Goal: Information Seeking & Learning: Learn about a topic

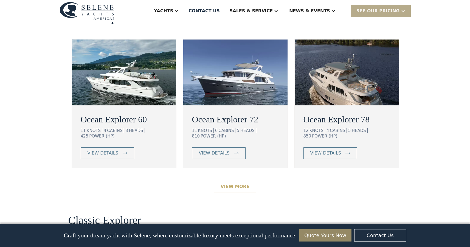
scroll to position [1192, 0]
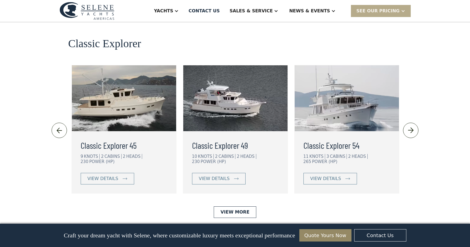
click at [94, 138] on h3 "Classic Explorer 45" at bounding box center [124, 144] width 87 height 13
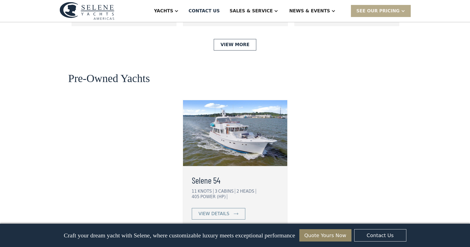
scroll to position [1360, 0]
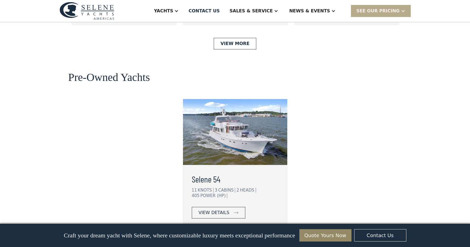
click at [218, 209] on div "view details" at bounding box center [214, 212] width 31 height 7
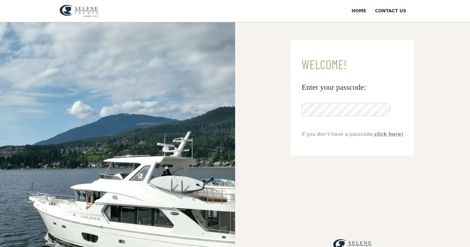
click at [380, 134] on link "click here!" at bounding box center [388, 134] width 29 height 6
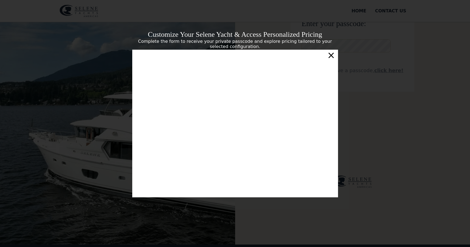
scroll to position [4, 0]
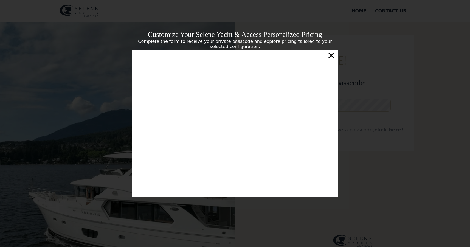
click at [332, 57] on div "×" at bounding box center [331, 55] width 8 height 11
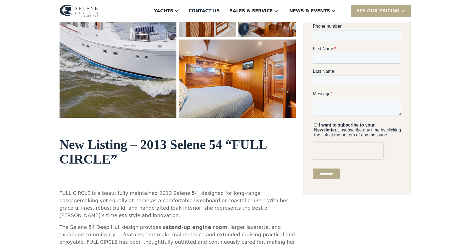
scroll to position [97, 0]
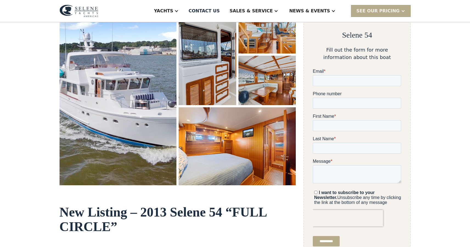
click at [116, 144] on img "open lightbox" at bounding box center [117, 94] width 117 height 181
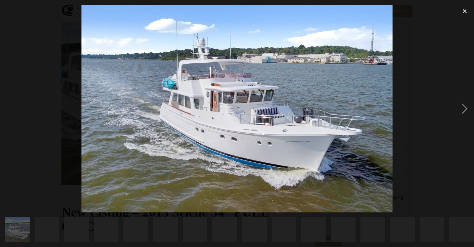
click at [116, 144] on img at bounding box center [236, 108] width 311 height 207
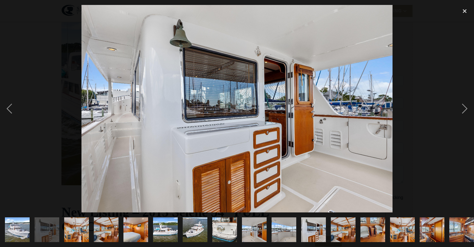
click at [254, 152] on img at bounding box center [236, 108] width 311 height 207
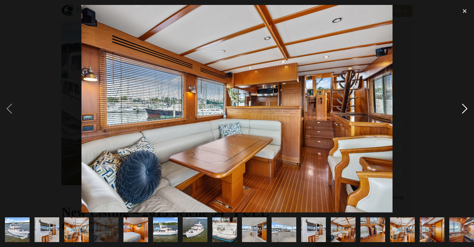
click at [464, 109] on div "next image" at bounding box center [464, 108] width 19 height 207
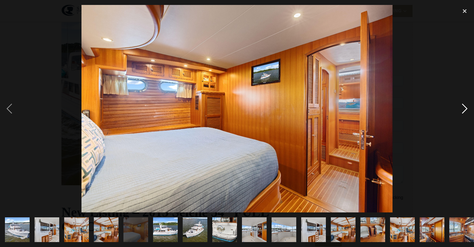
click at [464, 109] on div "next image" at bounding box center [464, 108] width 19 height 207
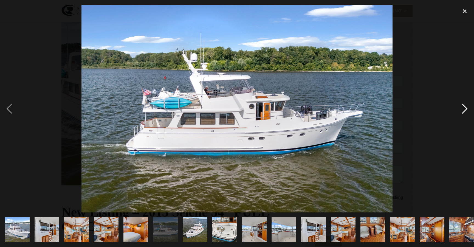
click at [464, 109] on div "next image" at bounding box center [464, 108] width 19 height 207
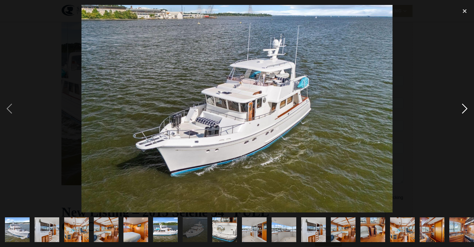
click at [464, 109] on div "next image" at bounding box center [464, 108] width 19 height 207
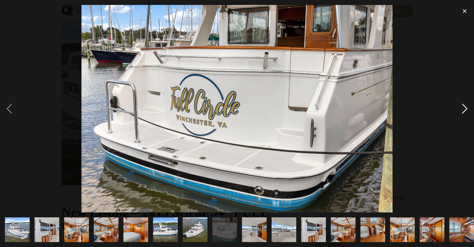
click at [464, 109] on div "next image" at bounding box center [464, 108] width 19 height 207
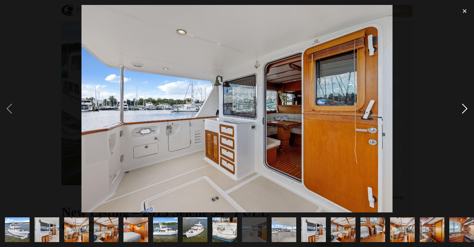
click at [464, 109] on div "next image" at bounding box center [464, 108] width 19 height 207
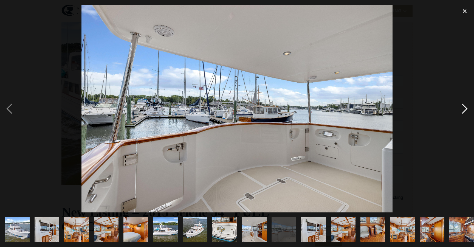
click at [464, 109] on div "next image" at bounding box center [464, 108] width 19 height 207
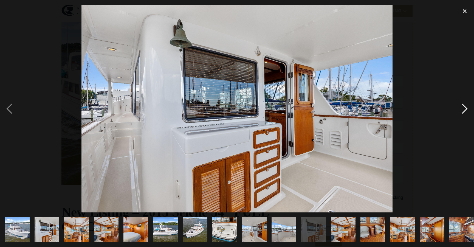
click at [464, 109] on div "next image" at bounding box center [464, 108] width 19 height 207
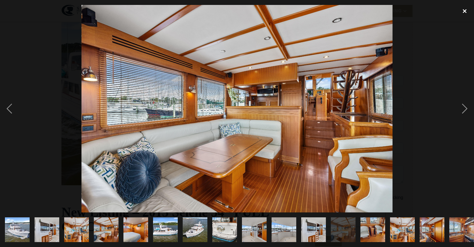
click at [466, 10] on div "close lightbox" at bounding box center [464, 11] width 19 height 12
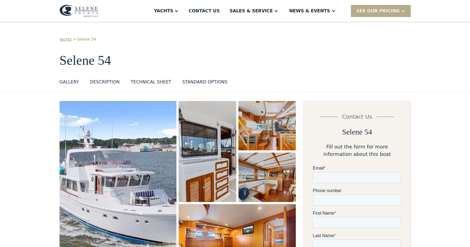
scroll to position [6, 0]
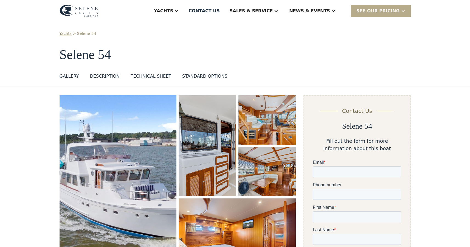
click at [101, 76] on div "DESCRIPTION" at bounding box center [105, 76] width 30 height 7
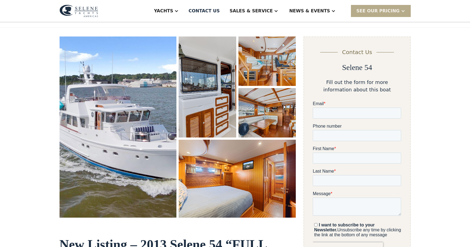
scroll to position [85, 0]
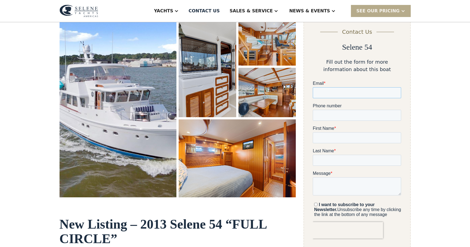
click at [395, 93] on input "Email *" at bounding box center [357, 92] width 88 height 11
type input "**********"
click at [372, 114] on input "Phone number" at bounding box center [357, 115] width 88 height 11
type input "*"
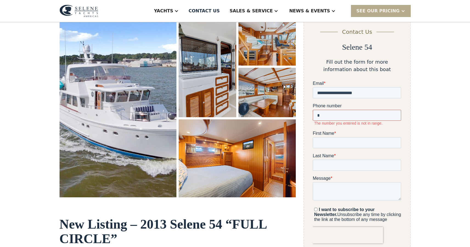
click at [394, 114] on input "*" at bounding box center [357, 115] width 88 height 11
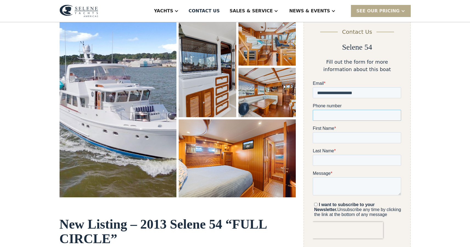
click at [396, 114] on input "Phone number" at bounding box center [357, 115] width 88 height 11
click at [395, 115] on input "Phone number" at bounding box center [357, 115] width 88 height 11
click at [369, 127] on label "First Name *" at bounding box center [357, 128] width 88 height 5
click at [369, 132] on input "First Name *" at bounding box center [357, 137] width 88 height 11
click at [340, 114] on input "Phone number" at bounding box center [357, 115] width 88 height 11
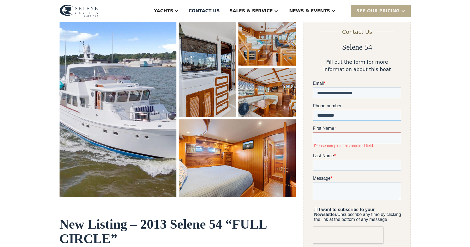
type input "**********"
click at [330, 139] on input "First Name *" at bounding box center [357, 137] width 88 height 11
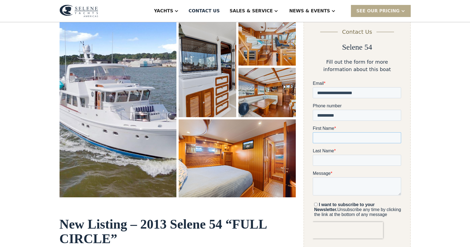
click at [395, 137] on input "First Name *" at bounding box center [357, 137] width 88 height 11
type input "****"
type input "*******"
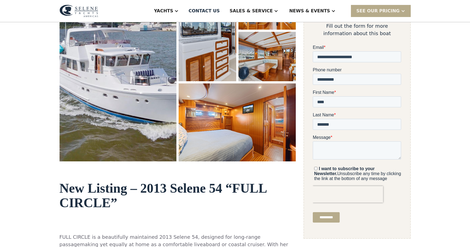
scroll to position [148, 0]
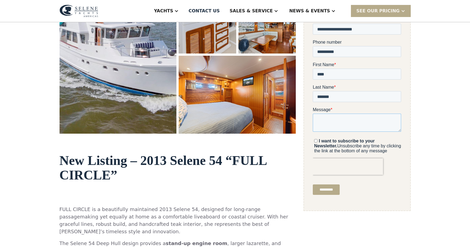
click at [328, 119] on textarea "Message *" at bounding box center [357, 123] width 88 height 18
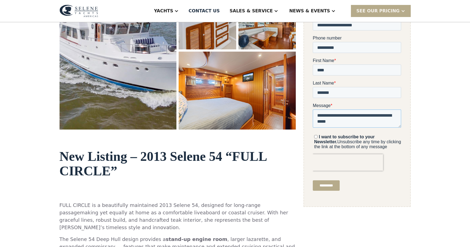
scroll to position [193, 0]
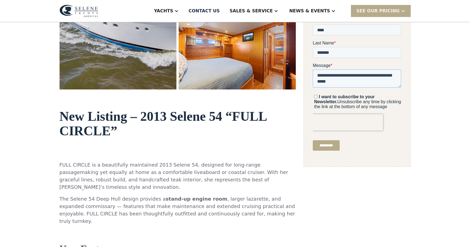
type textarea "**********"
click at [327, 146] on input "**********" at bounding box center [326, 145] width 27 height 10
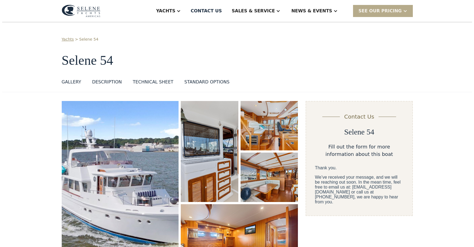
scroll to position [107, 0]
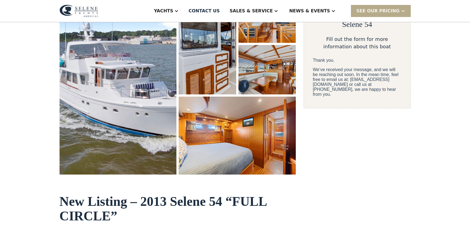
click at [133, 102] on img "open lightbox" at bounding box center [117, 83] width 117 height 181
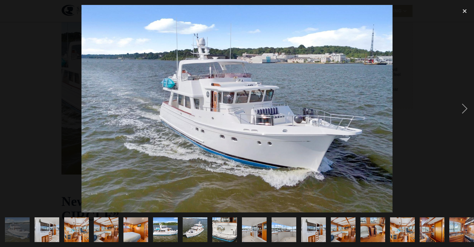
click at [133, 102] on img at bounding box center [236, 108] width 311 height 207
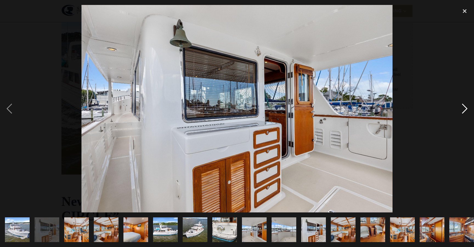
click at [464, 111] on div "next image" at bounding box center [464, 108] width 19 height 207
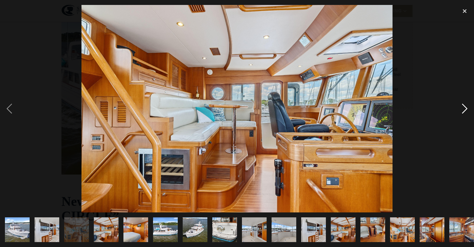
click at [464, 111] on div "next image" at bounding box center [464, 108] width 19 height 207
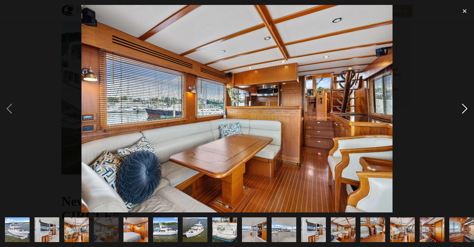
click at [464, 111] on div "next image" at bounding box center [464, 108] width 19 height 207
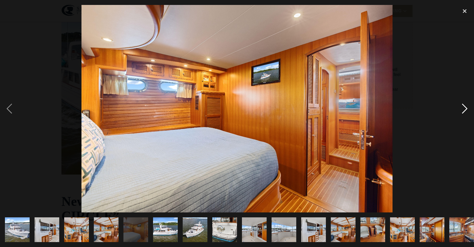
click at [464, 111] on div "next image" at bounding box center [464, 108] width 19 height 207
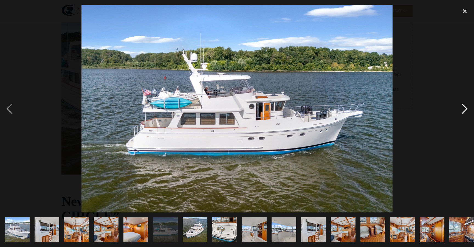
click at [464, 111] on div "next image" at bounding box center [464, 108] width 19 height 207
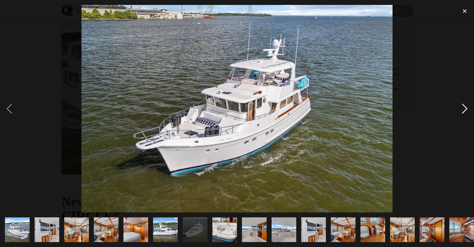
click at [464, 111] on div "next image" at bounding box center [464, 108] width 19 height 207
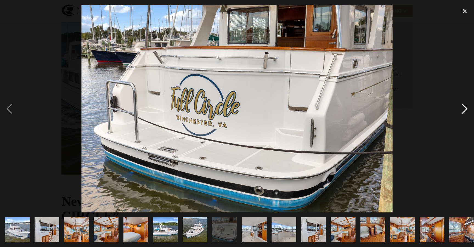
click at [464, 111] on div "next image" at bounding box center [464, 108] width 19 height 207
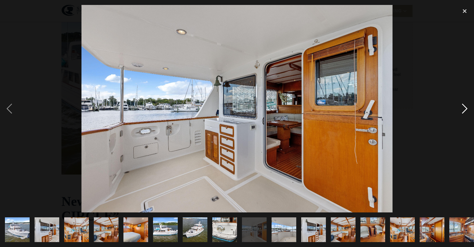
click at [464, 111] on div "next image" at bounding box center [464, 108] width 19 height 207
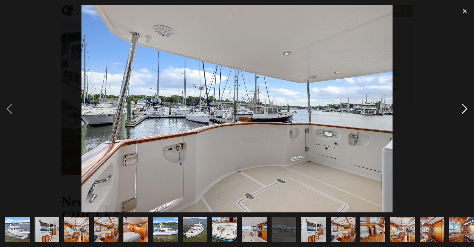
click at [464, 111] on div "next image" at bounding box center [464, 108] width 19 height 207
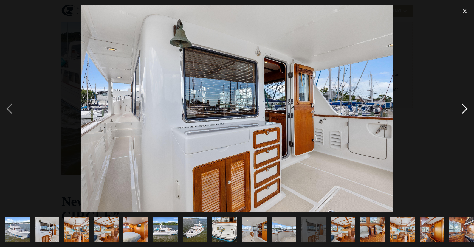
click at [464, 111] on div "next image" at bounding box center [464, 108] width 19 height 207
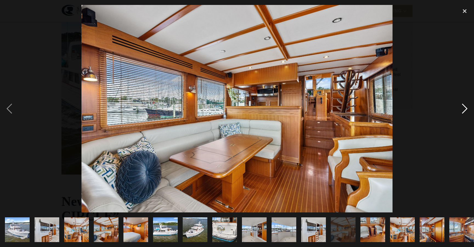
click at [464, 111] on div "next image" at bounding box center [464, 108] width 19 height 207
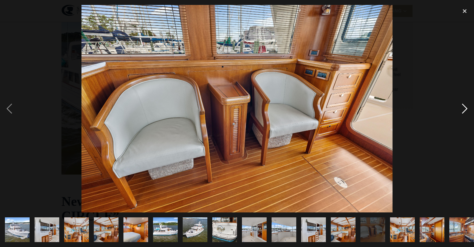
click at [464, 111] on div "next image" at bounding box center [464, 108] width 19 height 207
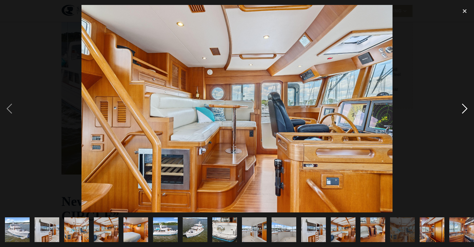
click at [464, 111] on div "next image" at bounding box center [464, 108] width 19 height 207
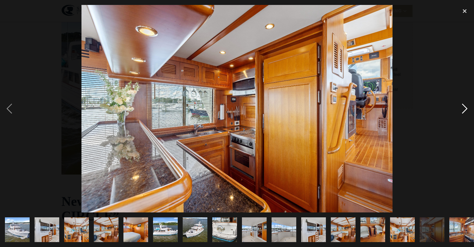
click at [464, 111] on div "next image" at bounding box center [464, 108] width 19 height 207
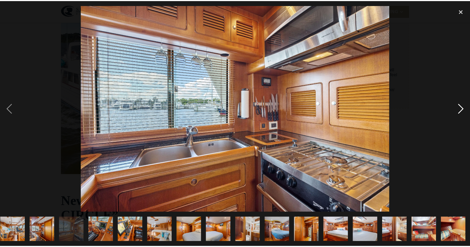
scroll to position [0, 390]
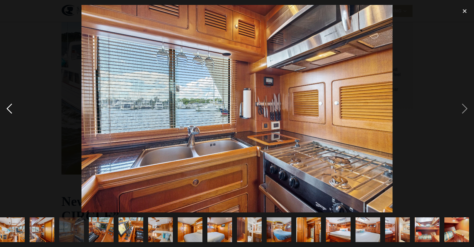
click at [10, 111] on div "previous image" at bounding box center [9, 108] width 19 height 207
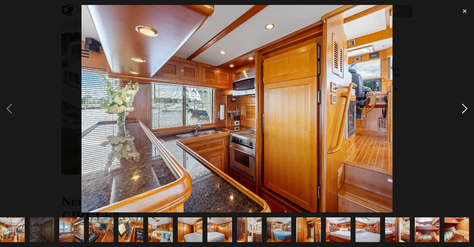
click at [464, 110] on div "next image" at bounding box center [464, 108] width 19 height 207
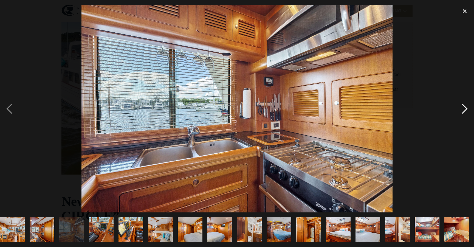
click at [464, 110] on div "next image" at bounding box center [464, 108] width 19 height 207
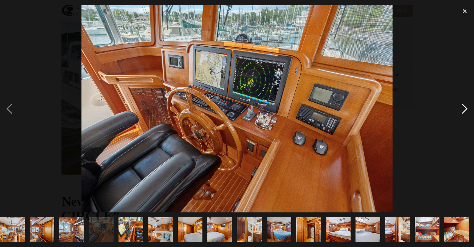
click at [464, 110] on div "next image" at bounding box center [464, 108] width 19 height 207
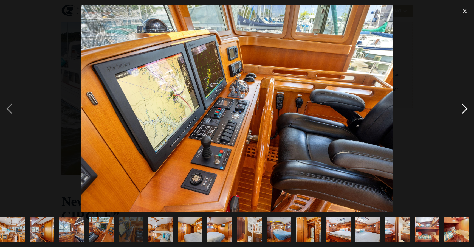
click at [464, 110] on div "next image" at bounding box center [464, 108] width 19 height 207
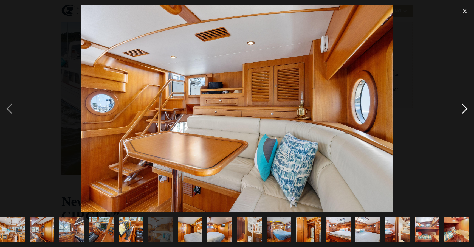
click at [464, 110] on div "next image" at bounding box center [464, 108] width 19 height 207
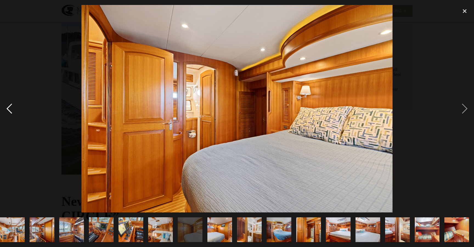
click at [14, 111] on div "previous image" at bounding box center [9, 108] width 19 height 207
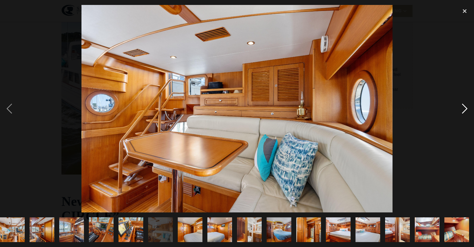
click at [460, 111] on div "next image" at bounding box center [464, 108] width 19 height 207
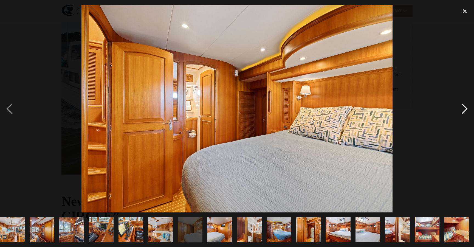
click at [460, 111] on div "next image" at bounding box center [464, 108] width 19 height 207
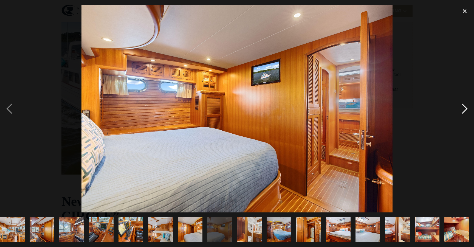
click at [460, 111] on div "next image" at bounding box center [464, 108] width 19 height 207
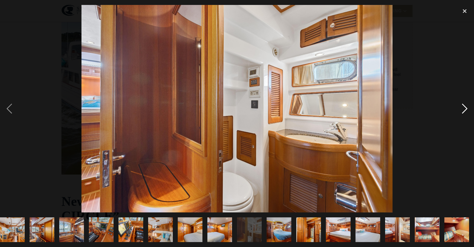
click at [460, 111] on div "next image" at bounding box center [464, 108] width 19 height 207
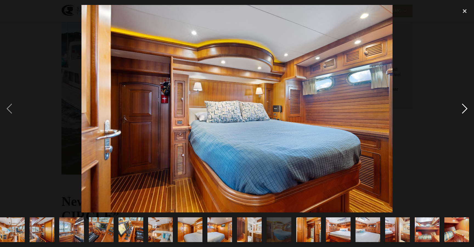
click at [460, 111] on div "next image" at bounding box center [464, 108] width 19 height 207
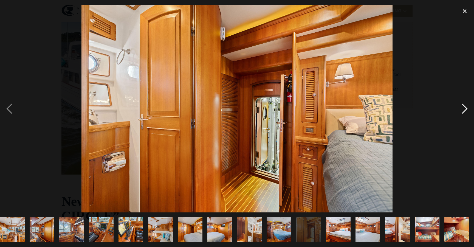
click at [460, 111] on div "next image" at bounding box center [464, 108] width 19 height 207
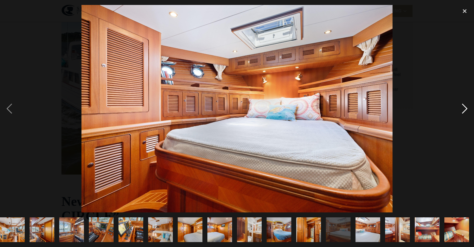
click at [461, 111] on div "next image" at bounding box center [464, 108] width 19 height 207
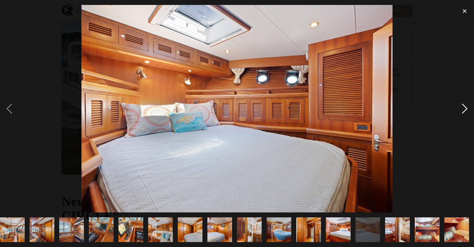
click at [461, 111] on div "next image" at bounding box center [464, 108] width 19 height 207
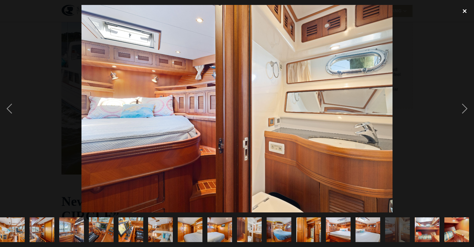
click at [463, 10] on div "close lightbox" at bounding box center [464, 11] width 19 height 12
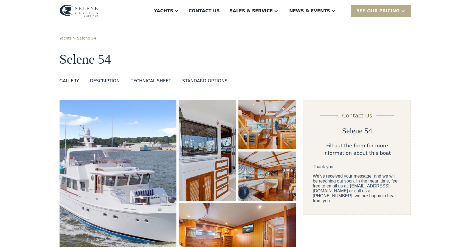
scroll to position [2, 0]
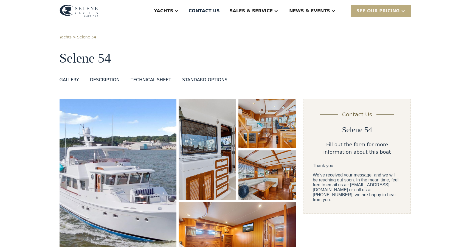
click at [393, 10] on div "SEE Our Pricing" at bounding box center [377, 11] width 43 height 7
click at [69, 80] on div "GALLERY" at bounding box center [68, 79] width 19 height 7
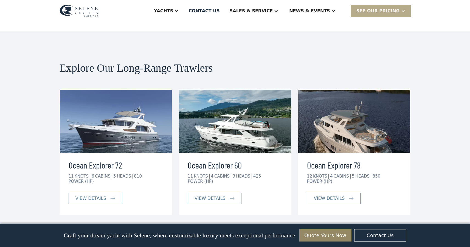
scroll to position [2569, 0]
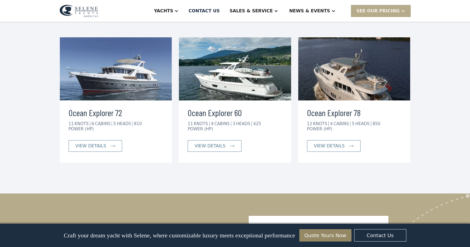
click at [240, 75] on img at bounding box center [235, 68] width 112 height 63
click at [213, 143] on div "view details" at bounding box center [209, 146] width 31 height 7
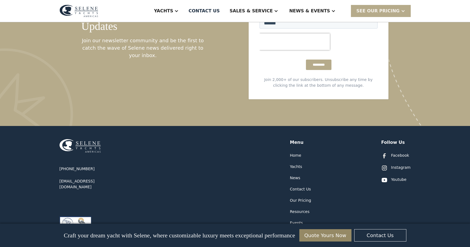
scroll to position [1691, 0]
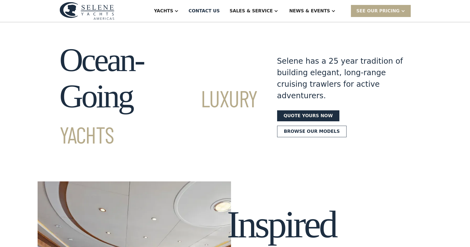
scroll to position [334, 0]
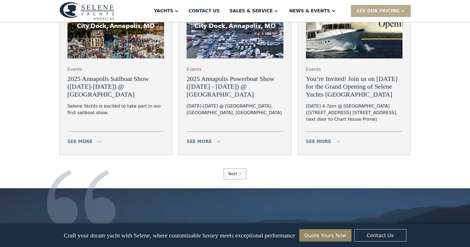
scroll to position [2147, 0]
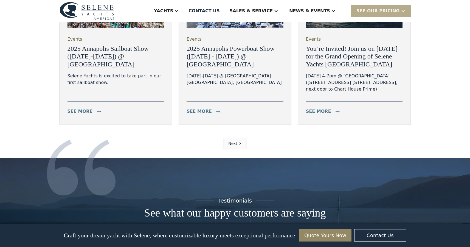
click at [236, 141] on div "Next" at bounding box center [232, 144] width 9 height 6
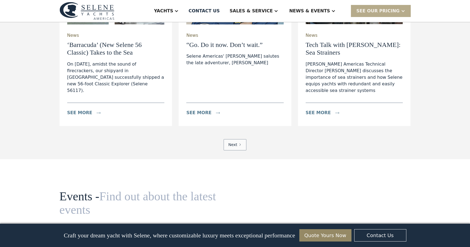
scroll to position [2116, 0]
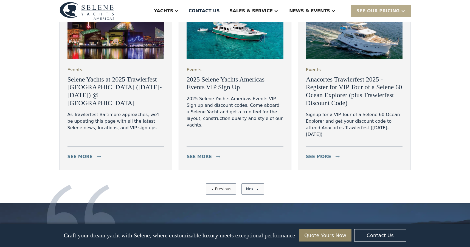
click at [253, 186] on div "Next" at bounding box center [250, 189] width 9 height 6
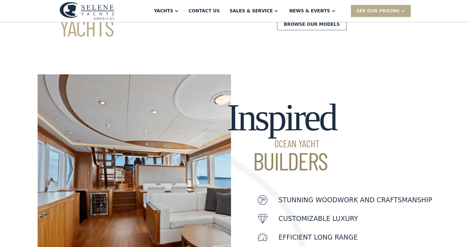
scroll to position [131, 0]
